Goal: Navigation & Orientation: Find specific page/section

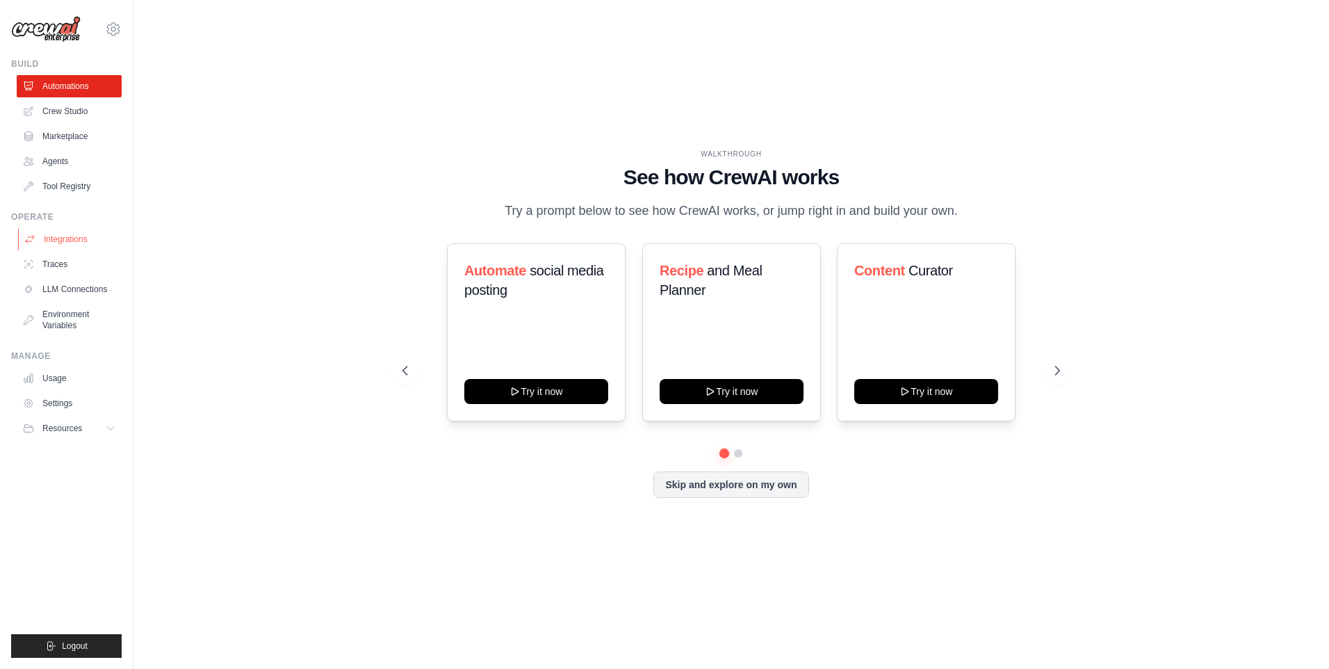
click at [69, 245] on link "Integrations" at bounding box center [70, 239] width 105 height 22
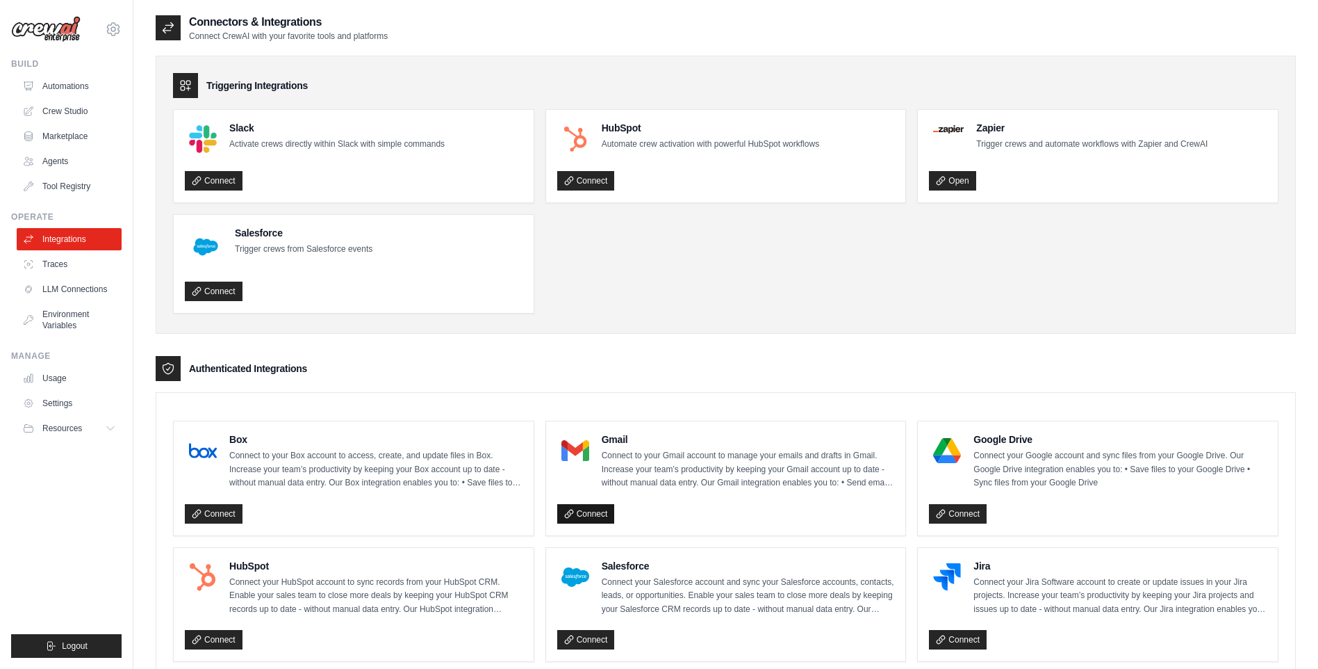
click at [592, 509] on link "Connect" at bounding box center [586, 513] width 58 height 19
click at [576, 508] on link "Connect" at bounding box center [586, 513] width 58 height 19
